Goal: Navigation & Orientation: Find specific page/section

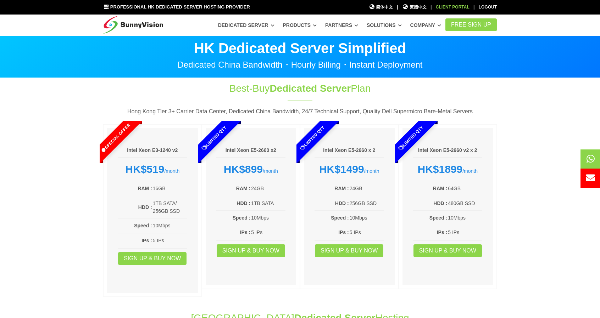
click at [447, 7] on div "Client Portal" at bounding box center [453, 7] width 34 height 7
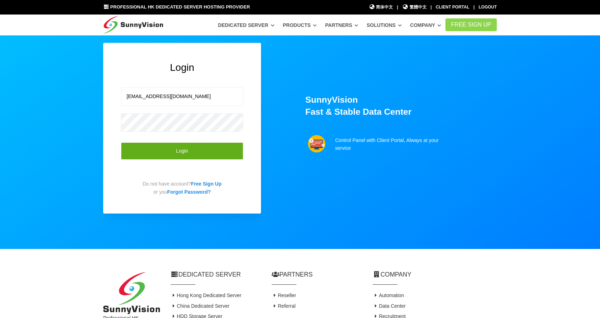
click at [178, 153] on button "Login" at bounding box center [182, 151] width 122 height 17
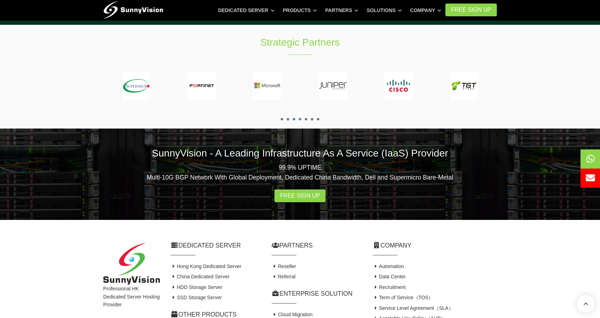
scroll to position [1316, 0]
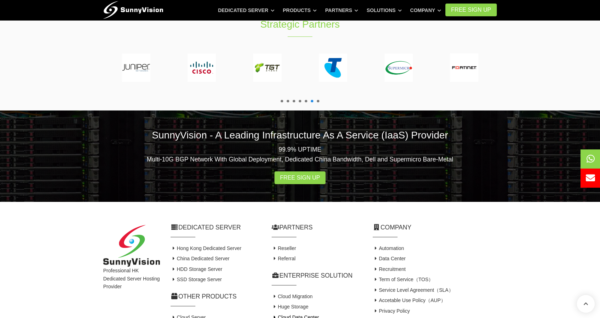
click at [302, 315] on link "Cloud Data Center" at bounding box center [295, 318] width 47 height 6
